Goal: Information Seeking & Learning: Compare options

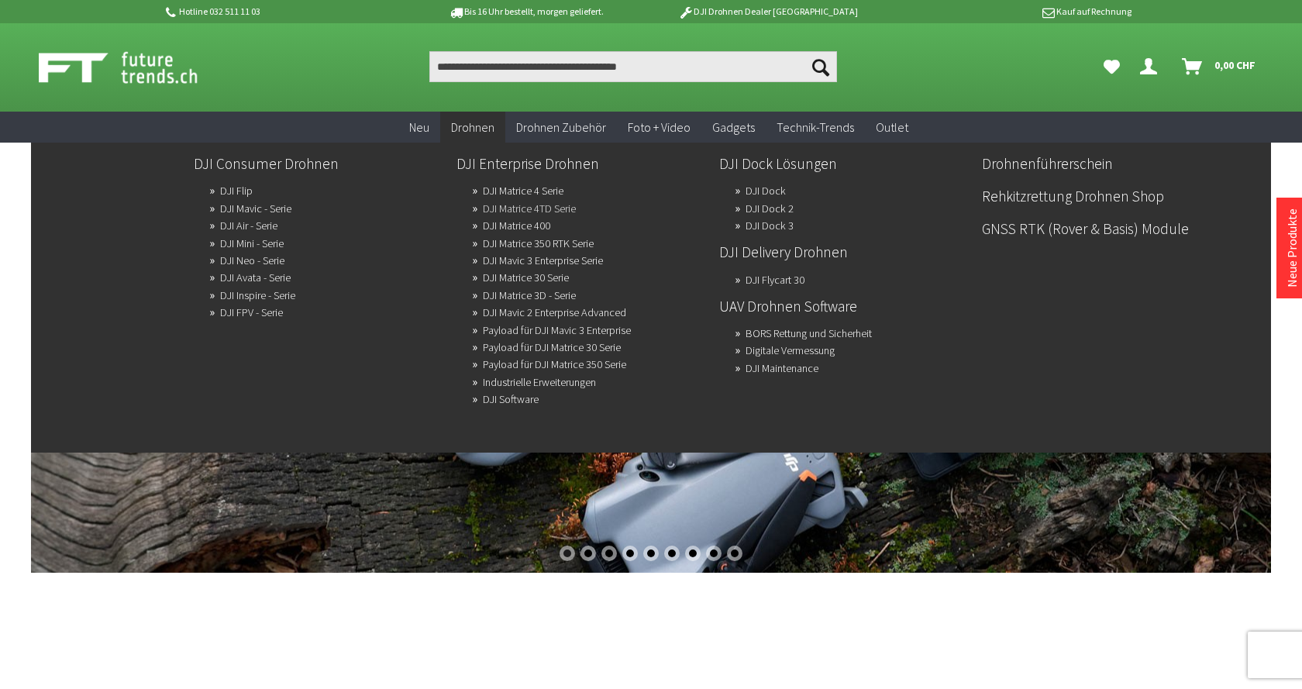
click at [554, 206] on link "DJI Matrice 4TD Serie" at bounding box center [529, 209] width 93 height 22
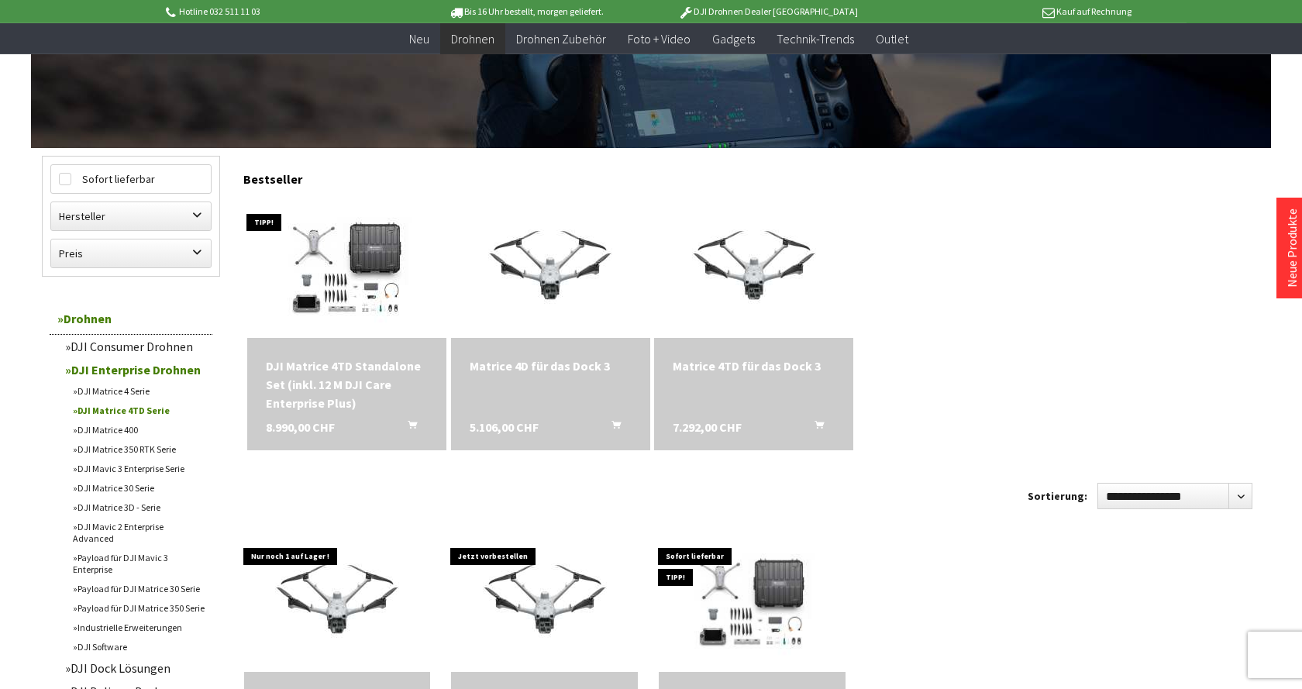
scroll to position [712, 0]
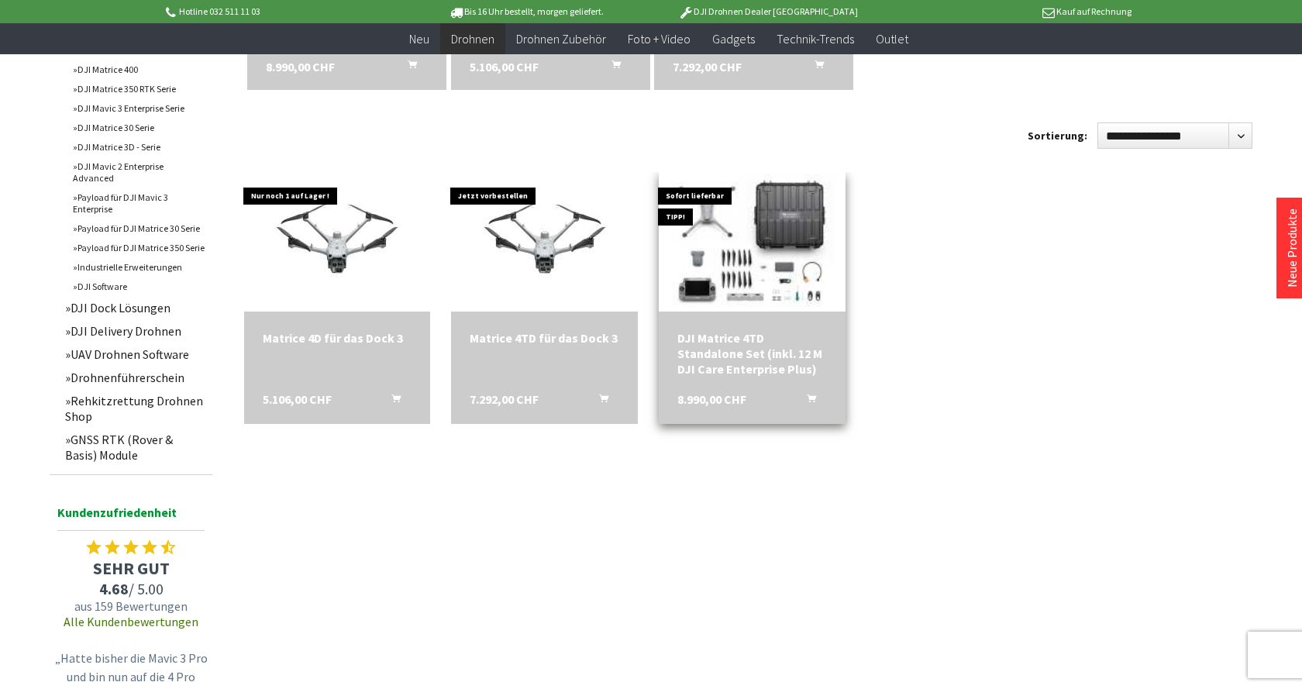
click at [734, 237] on img at bounding box center [752, 242] width 261 height 188
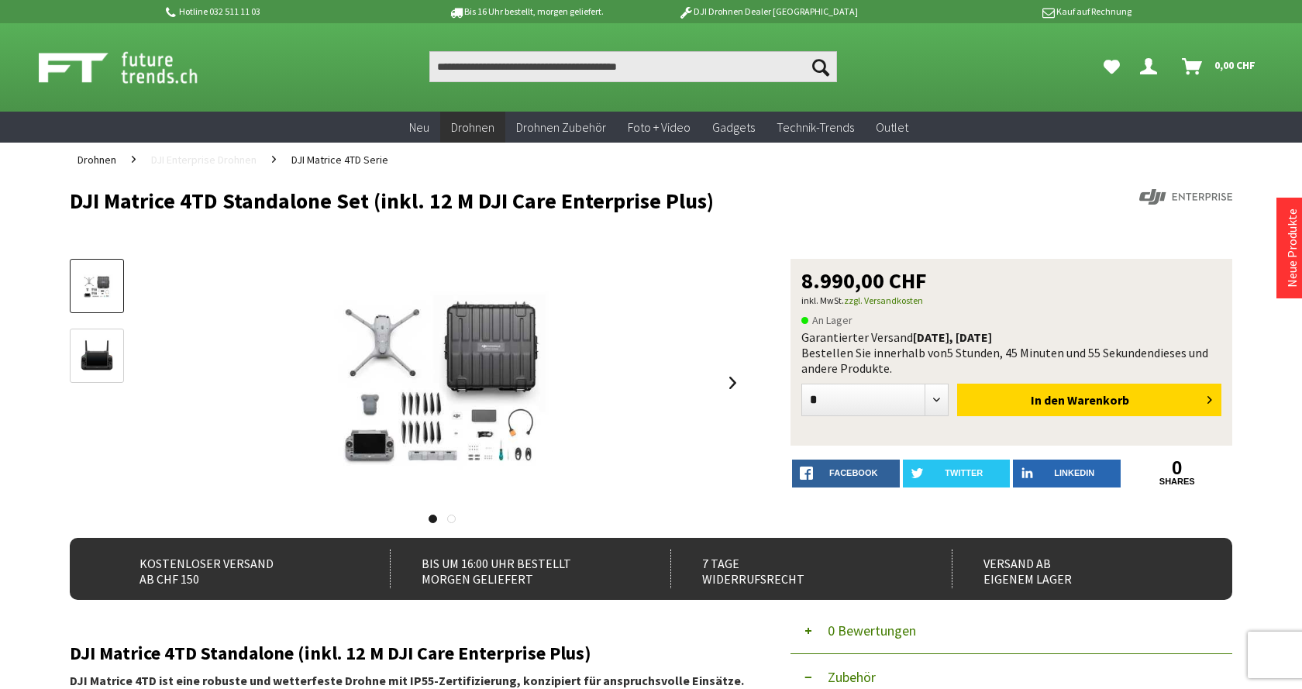
click at [234, 157] on span "DJI Enterprise Drohnen" at bounding box center [203, 160] width 105 height 14
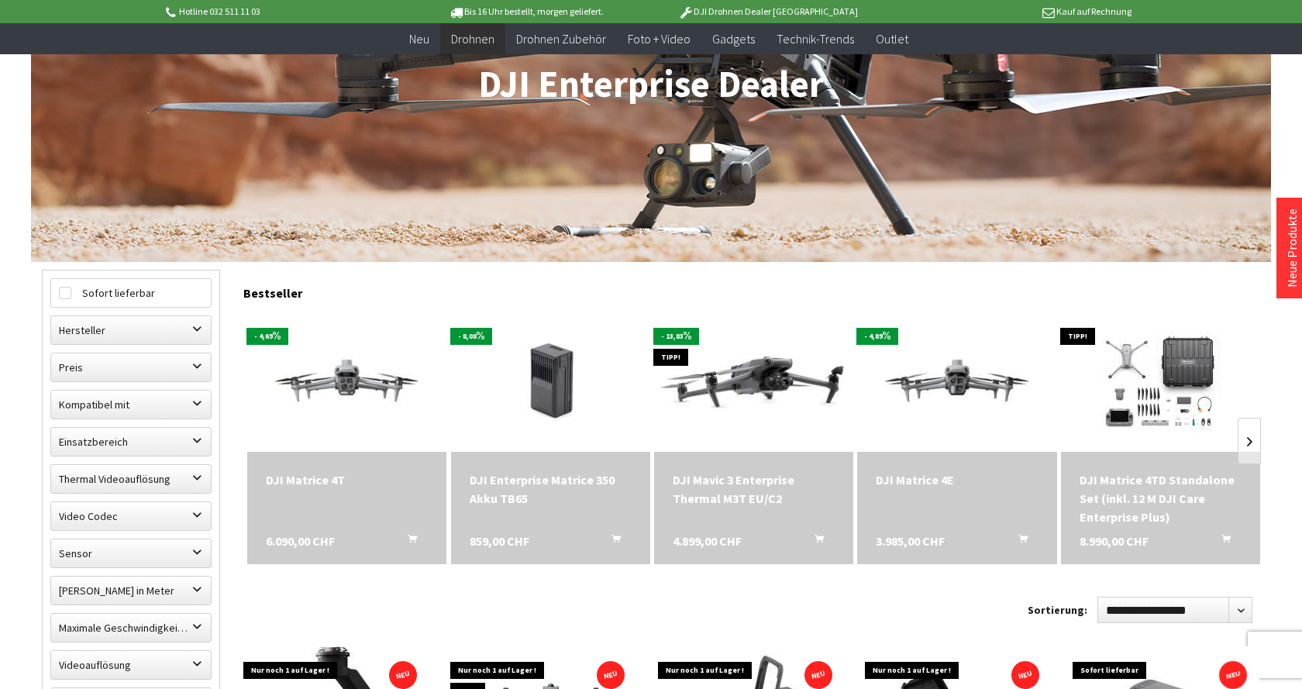
scroll to position [237, 0]
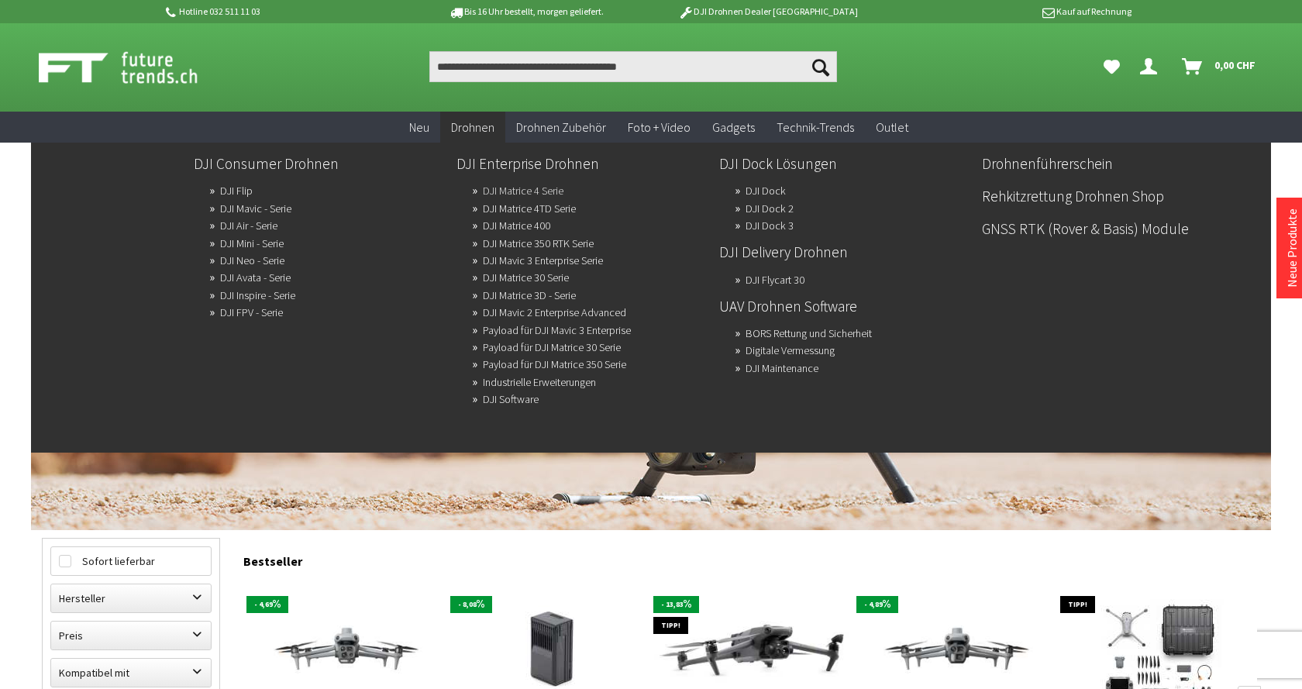
click at [553, 181] on link "DJI Matrice 4 Serie" at bounding box center [523, 191] width 81 height 22
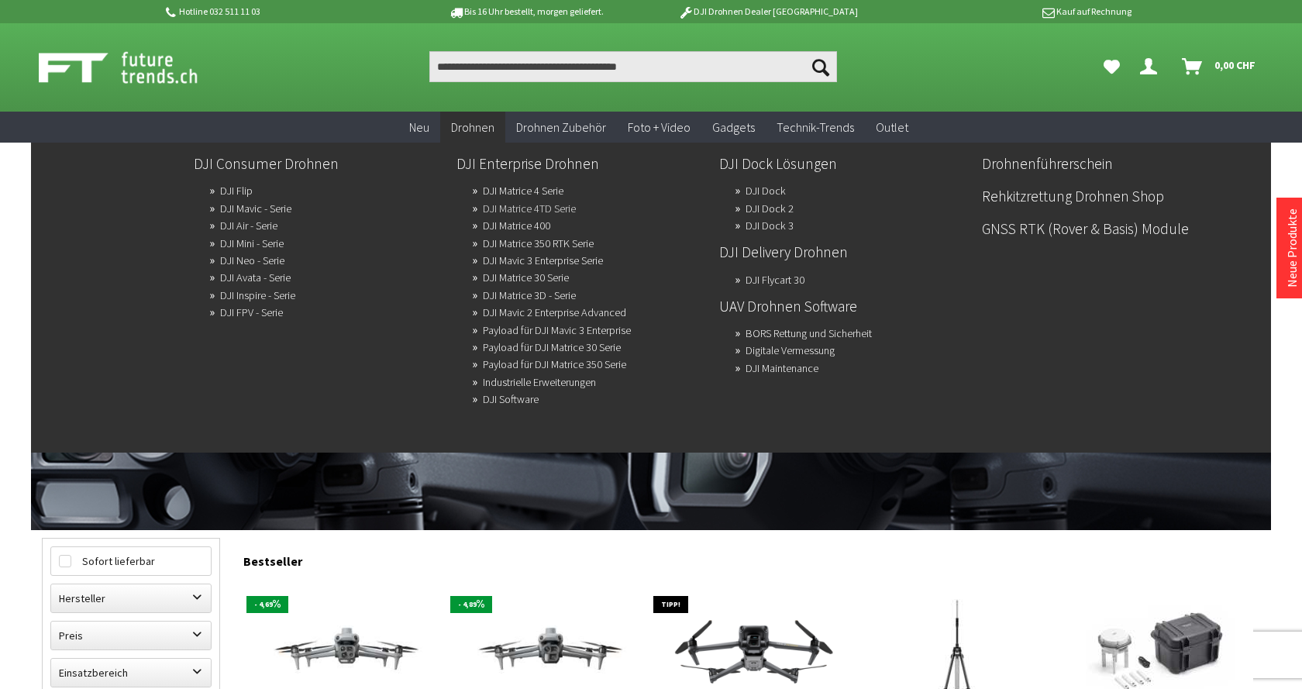
click at [532, 205] on link "DJI Matrice 4TD Serie" at bounding box center [529, 209] width 93 height 22
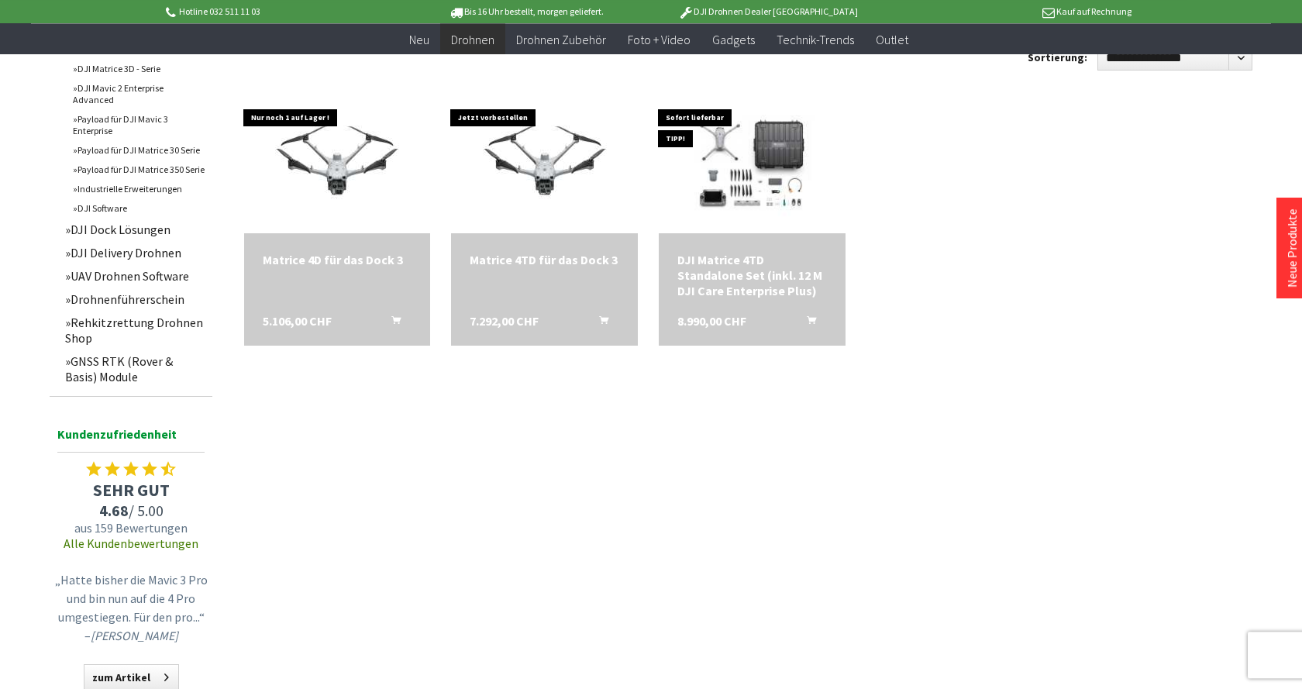
scroll to position [791, 0]
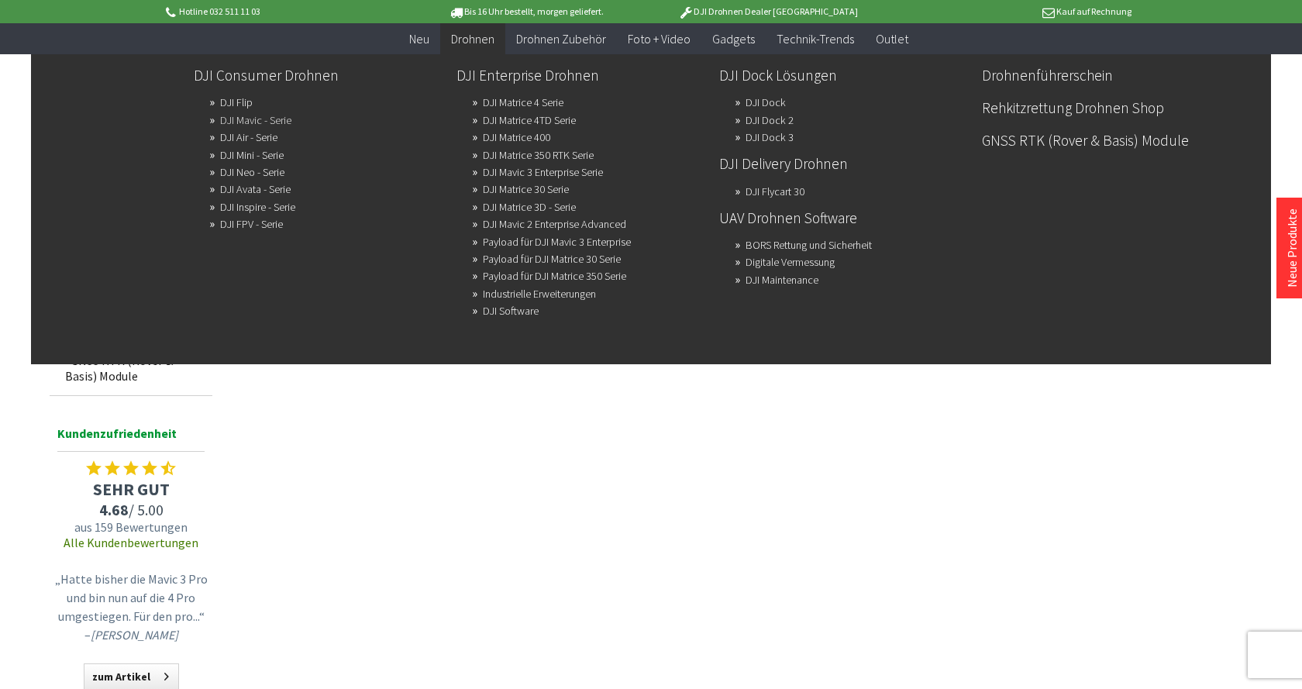
click at [256, 119] on link "DJI Mavic - Serie" at bounding box center [255, 120] width 71 height 22
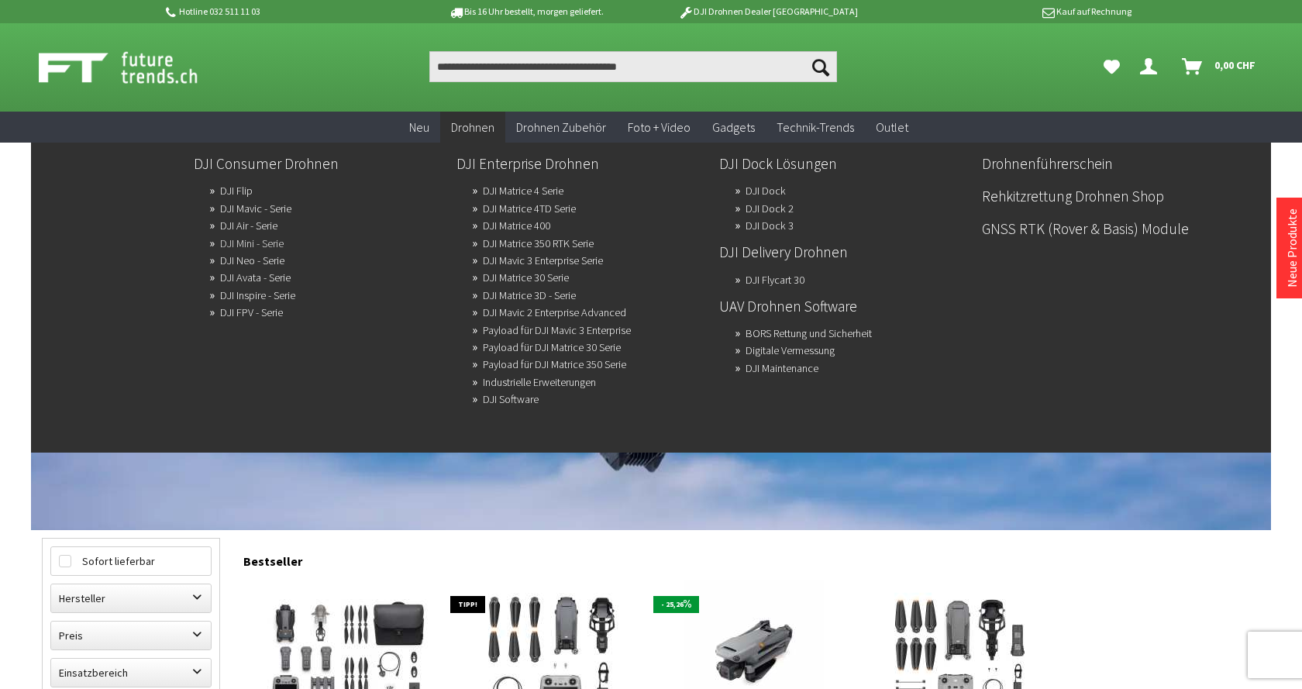
click at [251, 237] on link "DJI Mini - Serie" at bounding box center [252, 244] width 64 height 22
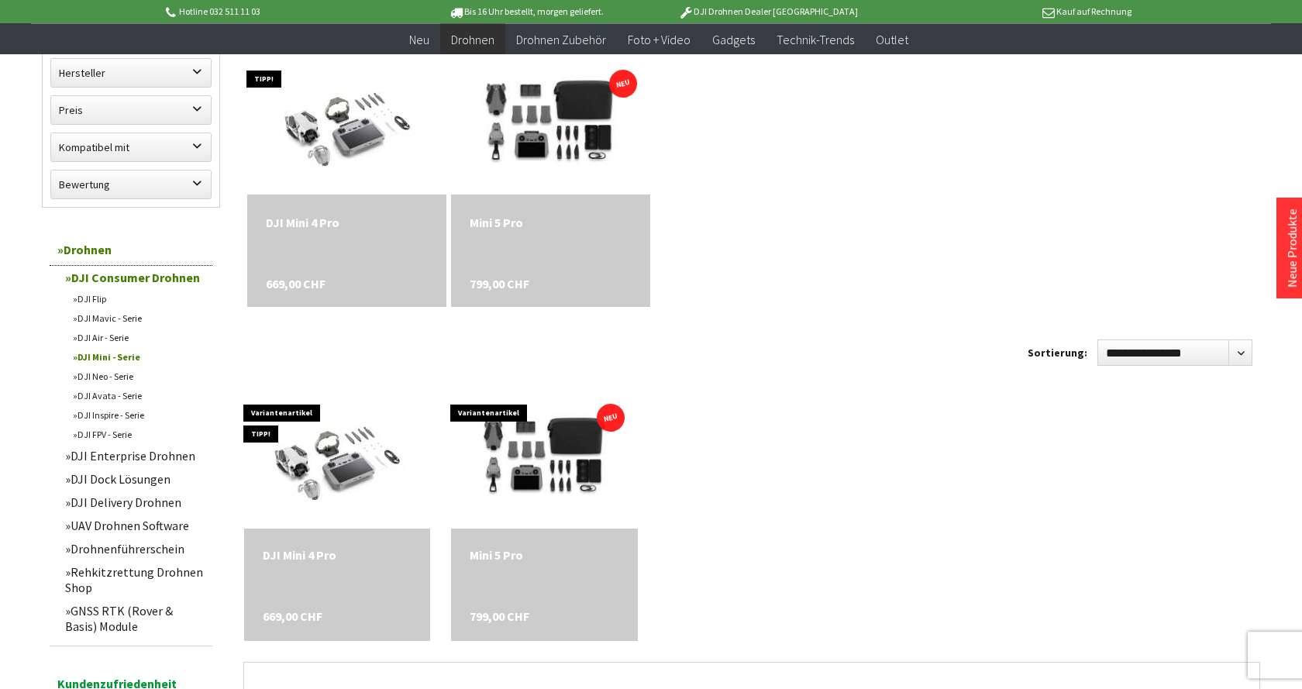
scroll to position [474, 0]
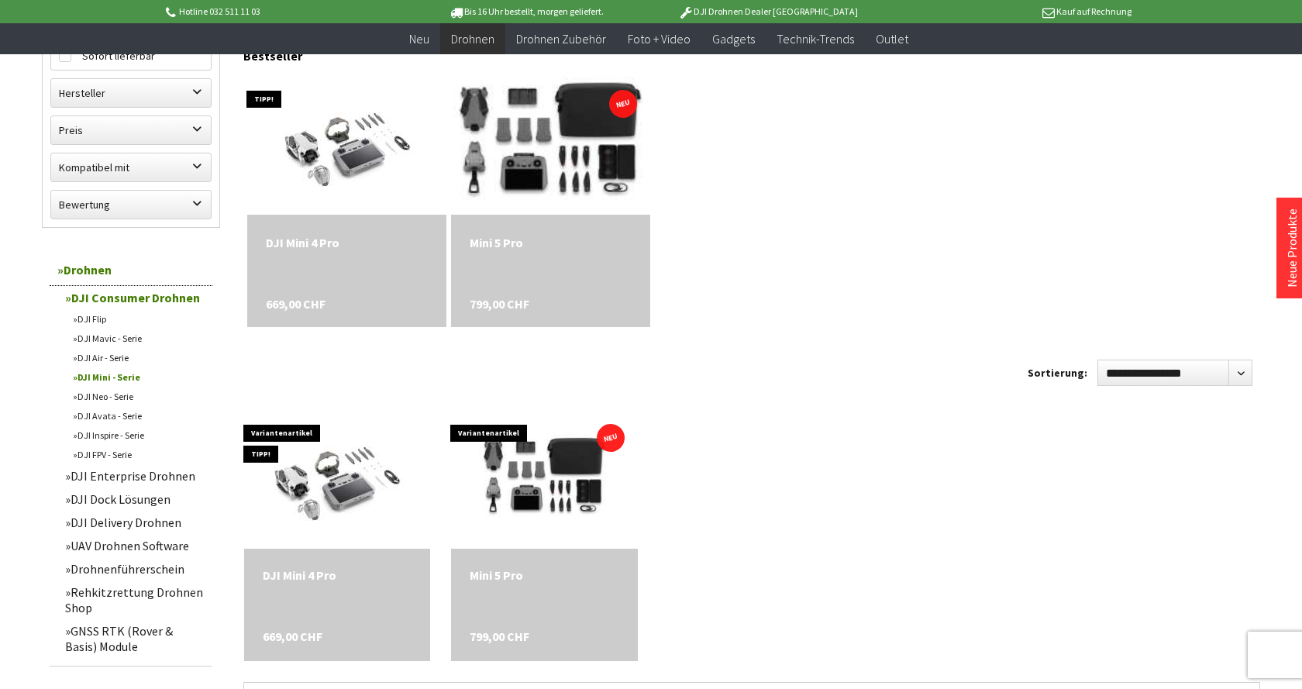
click at [580, 156] on img at bounding box center [550, 145] width 279 height 186
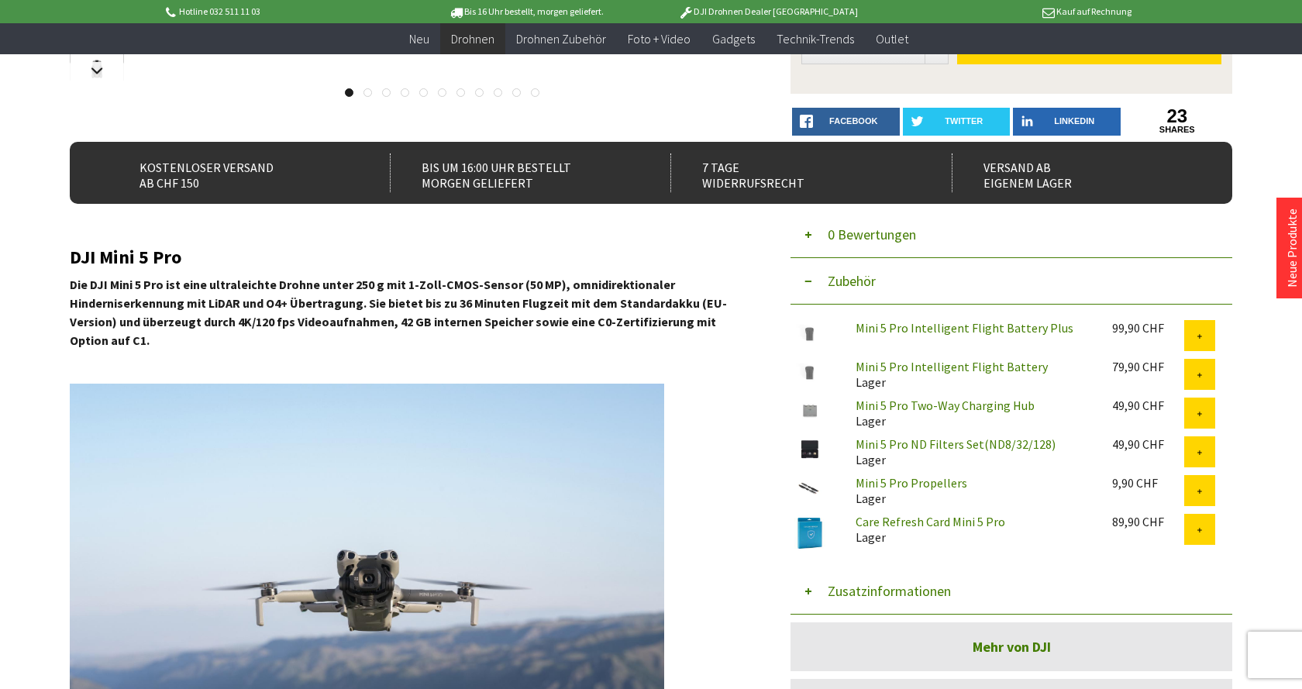
scroll to position [395, 0]
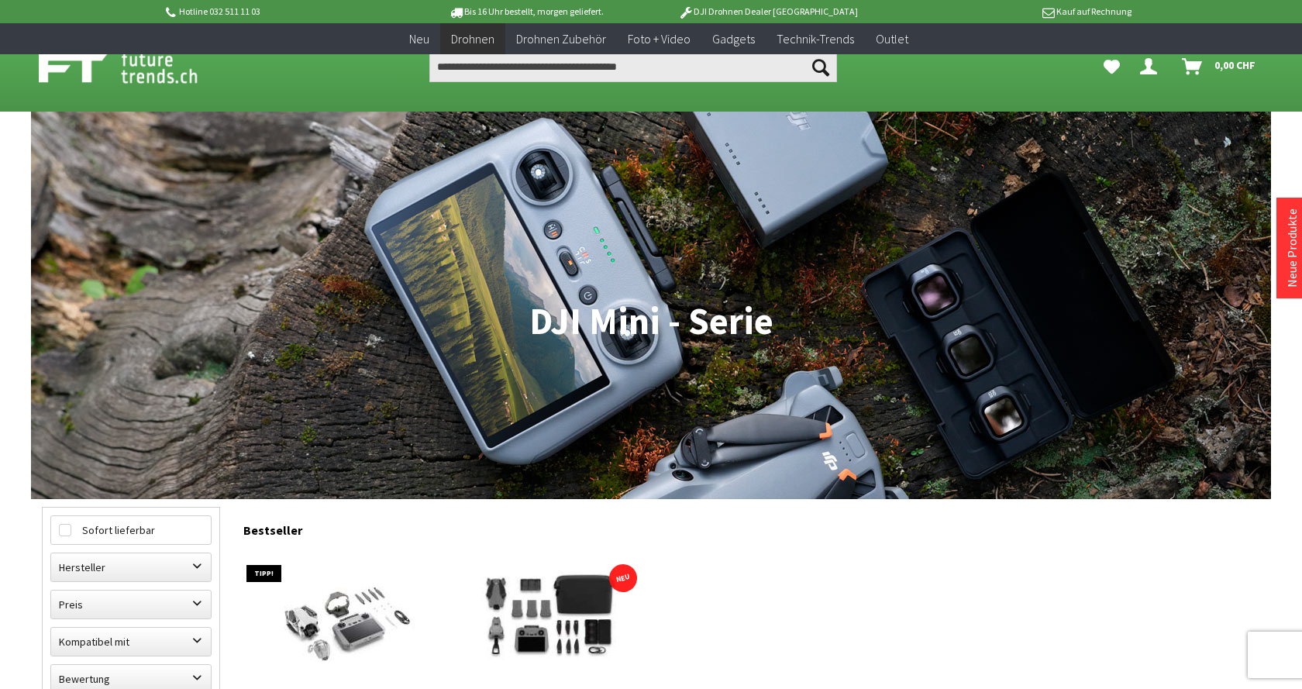
click at [372, 550] on img at bounding box center [347, 620] width 174 height 140
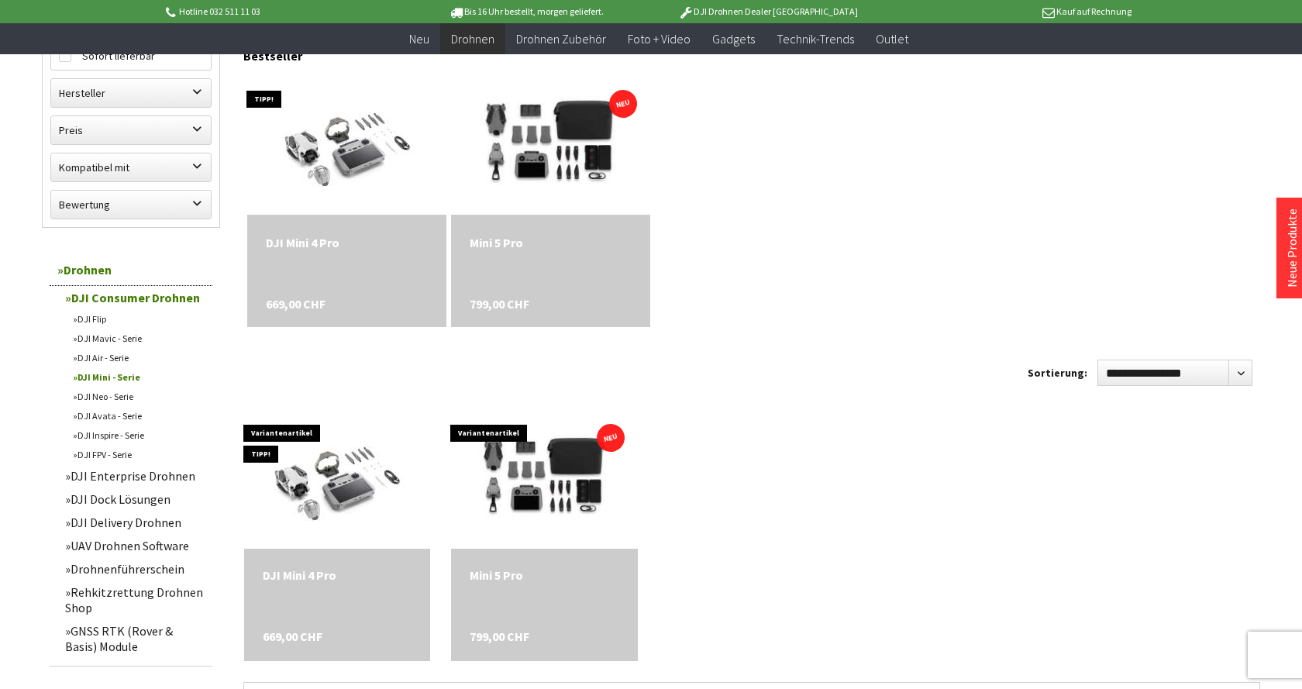
scroll to position [474, 0]
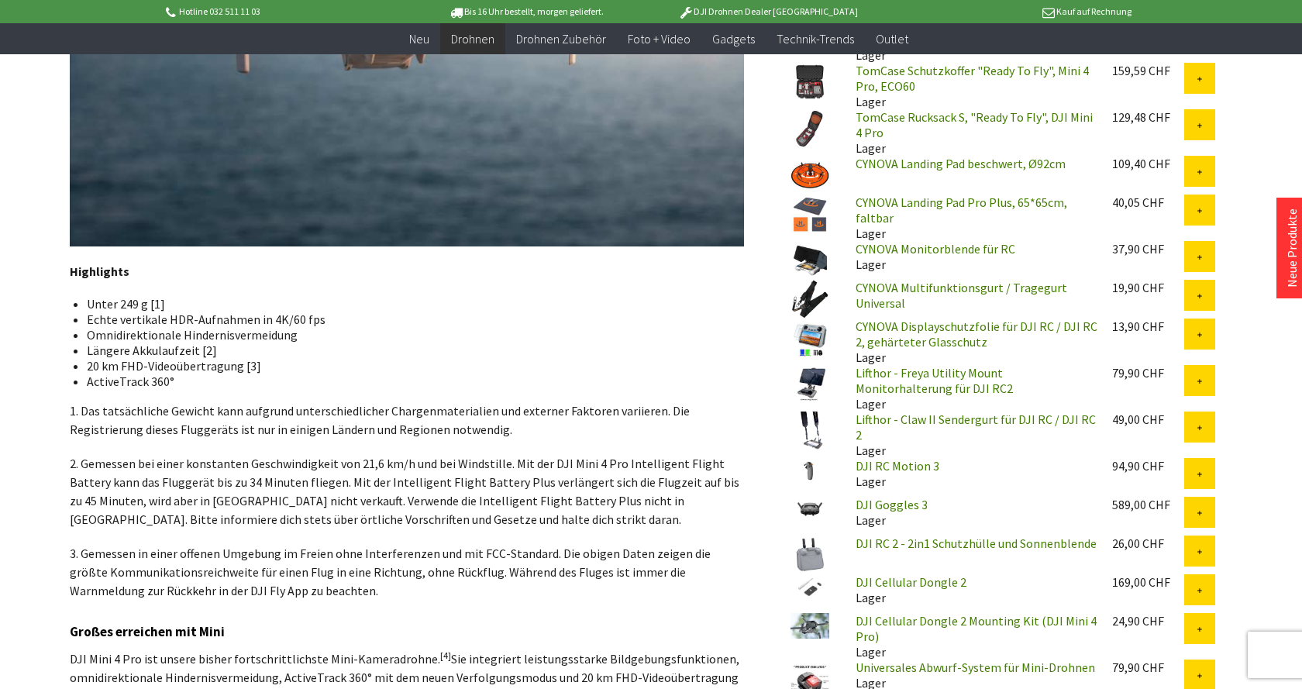
scroll to position [1344, 0]
